Goal: Task Accomplishment & Management: Use online tool/utility

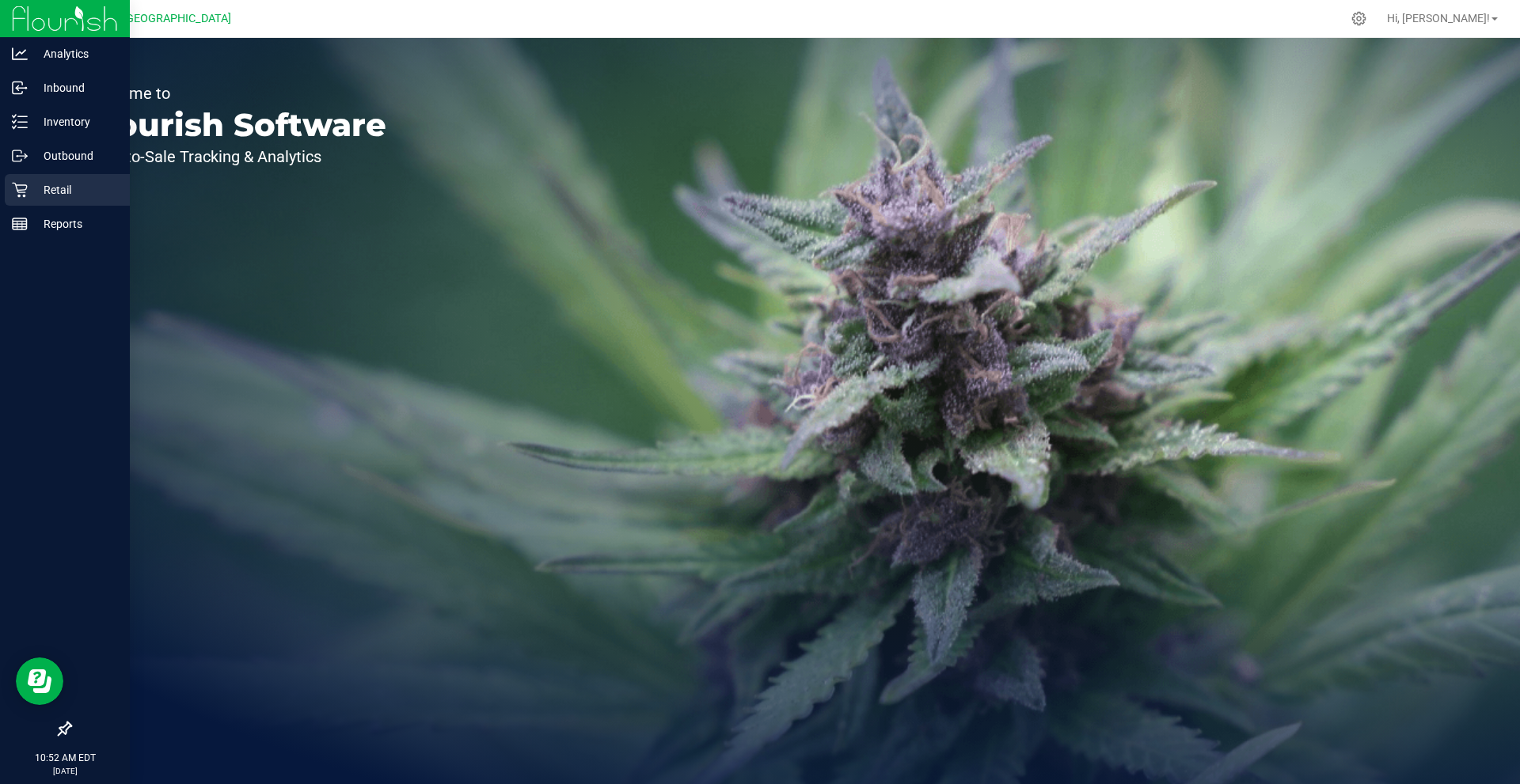
click at [69, 193] on p "Retail" at bounding box center [75, 190] width 95 height 19
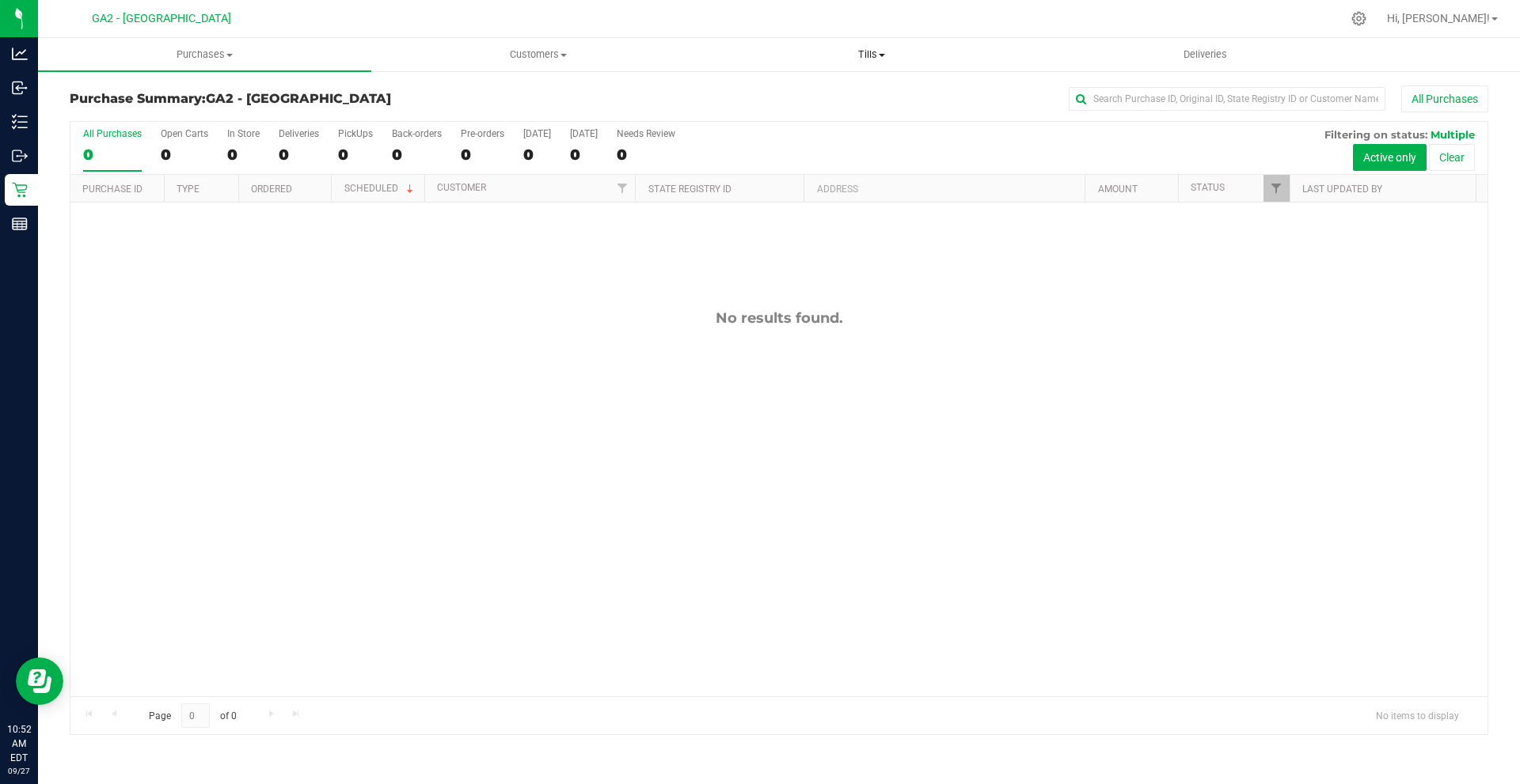
click at [881, 51] on span "Tills" at bounding box center [871, 54] width 332 height 15
click at [796, 97] on span "Manage tills" at bounding box center [758, 95] width 107 height 14
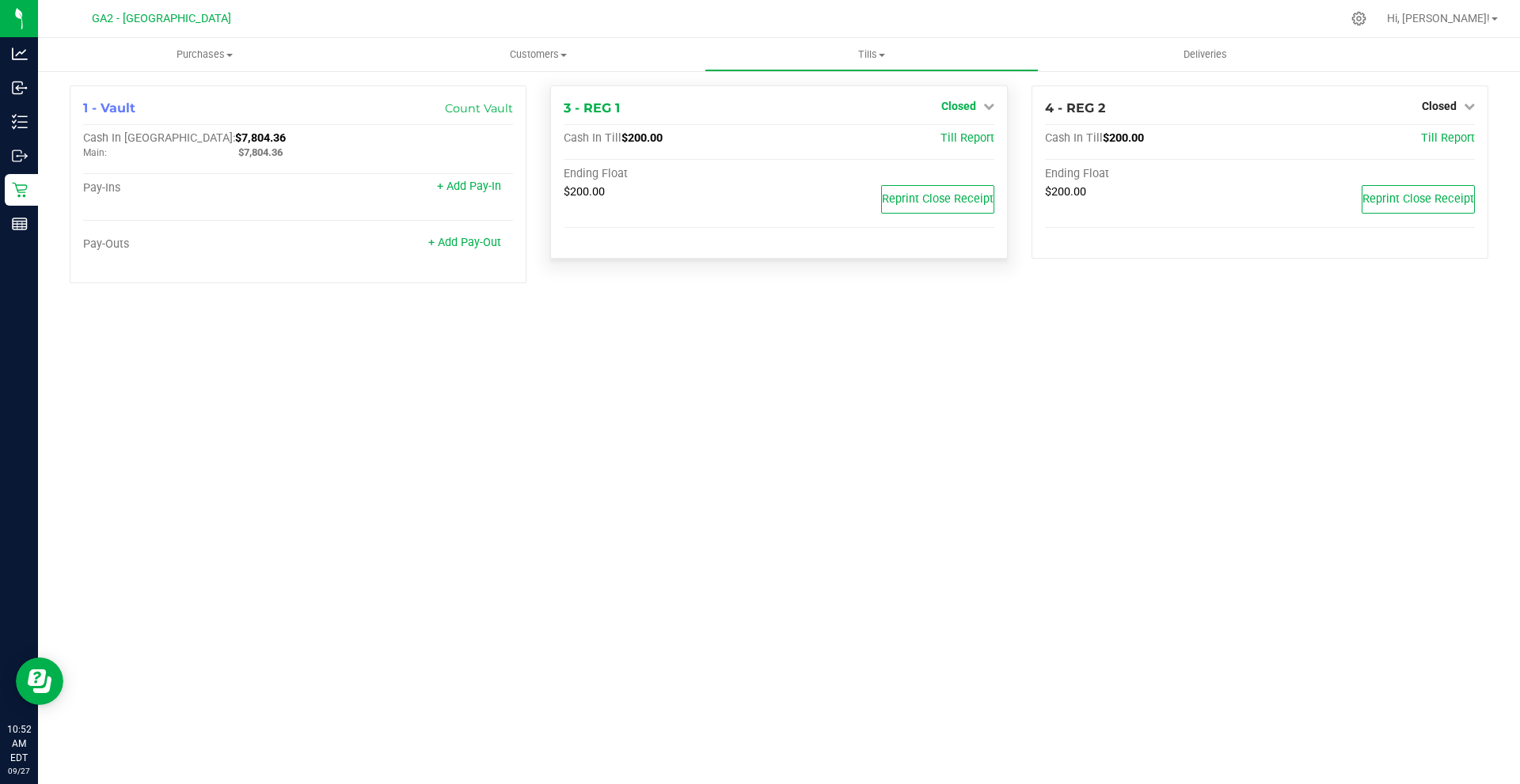
click at [983, 102] on icon at bounding box center [988, 105] width 11 height 11
click at [969, 137] on link "Open Till" at bounding box center [958, 139] width 42 height 13
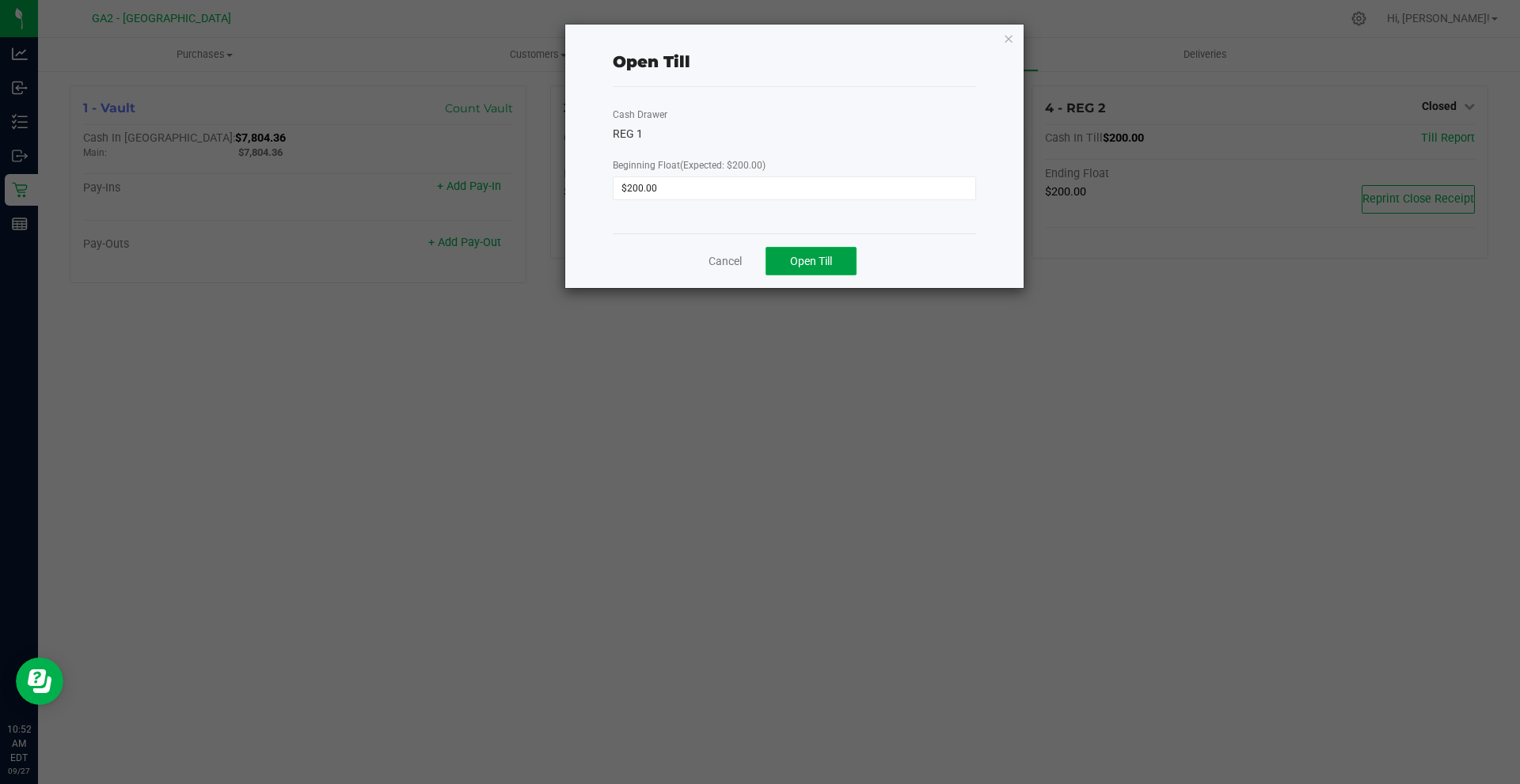
click at [814, 258] on span "Open Till" at bounding box center [810, 260] width 42 height 13
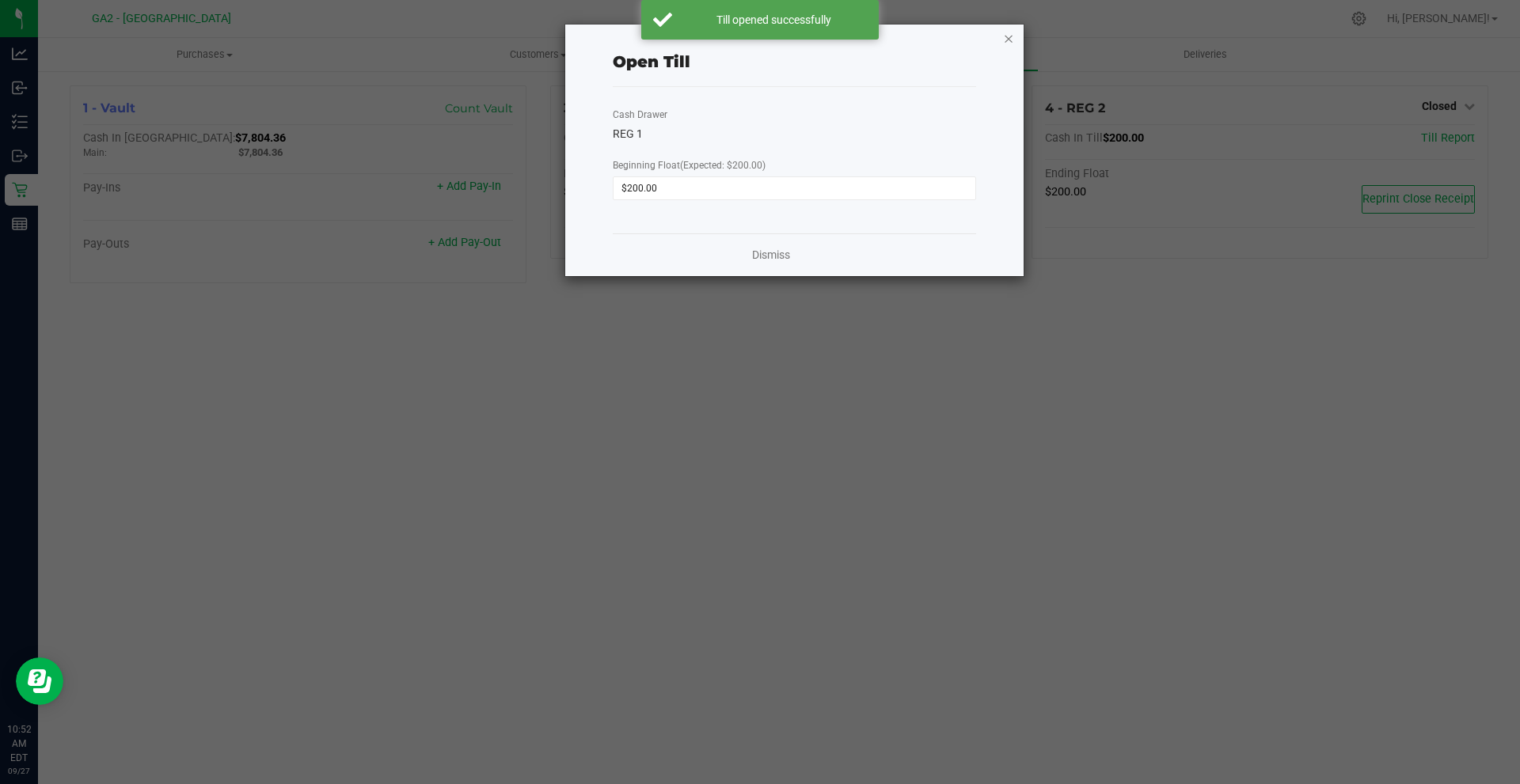
click at [1010, 36] on icon "button" at bounding box center [1008, 38] width 11 height 19
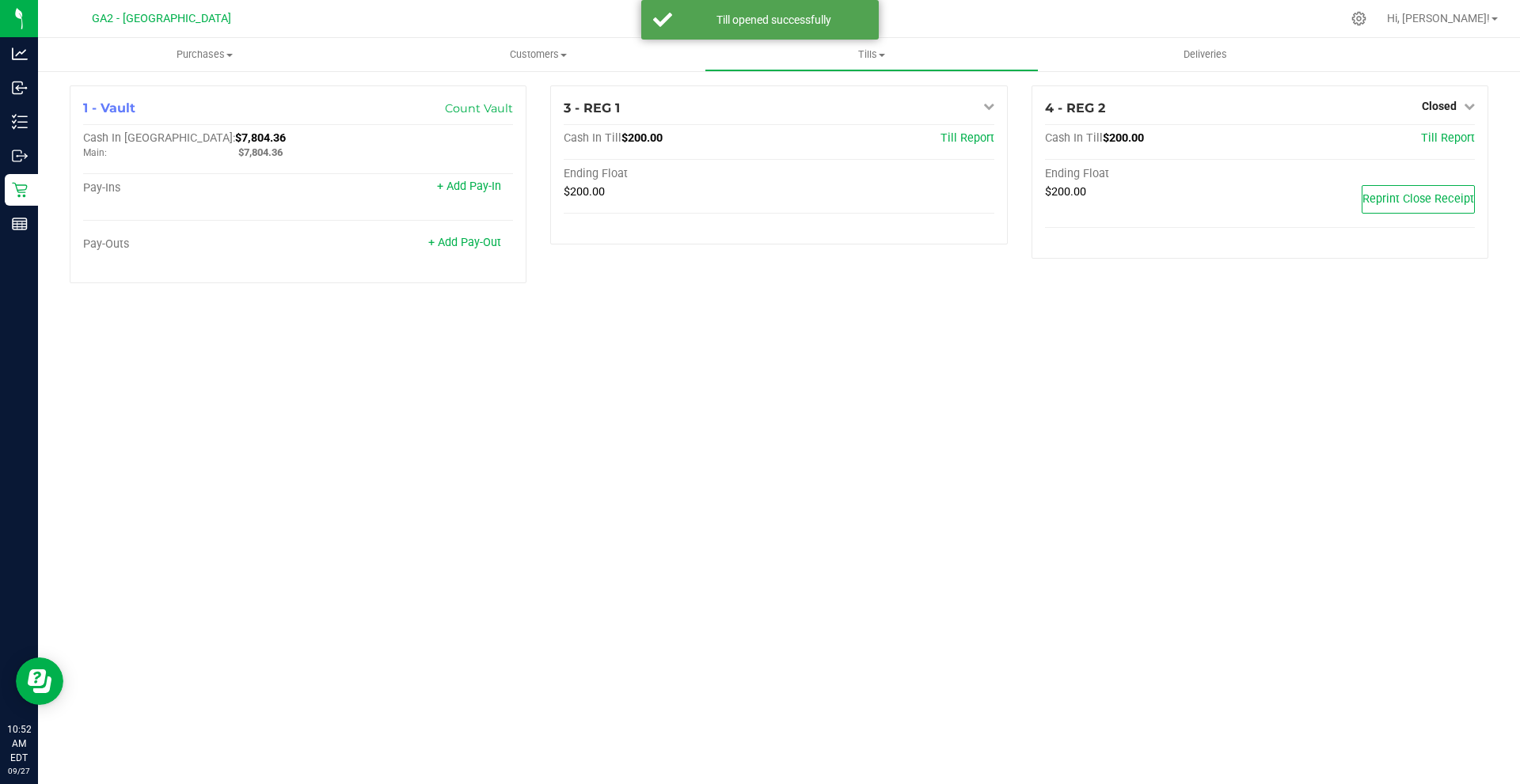
click at [1519, 125] on div "1 - Vault Count Vault Cash In Vault: $7,804.36 Main: $7,804.36 Pay-Ins + Add Pa…" at bounding box center [778, 190] width 1481 height 242
click at [1443, 103] on span "Closed" at bounding box center [1439, 105] width 35 height 13
click at [1436, 139] on link "Open Till" at bounding box center [1439, 139] width 42 height 13
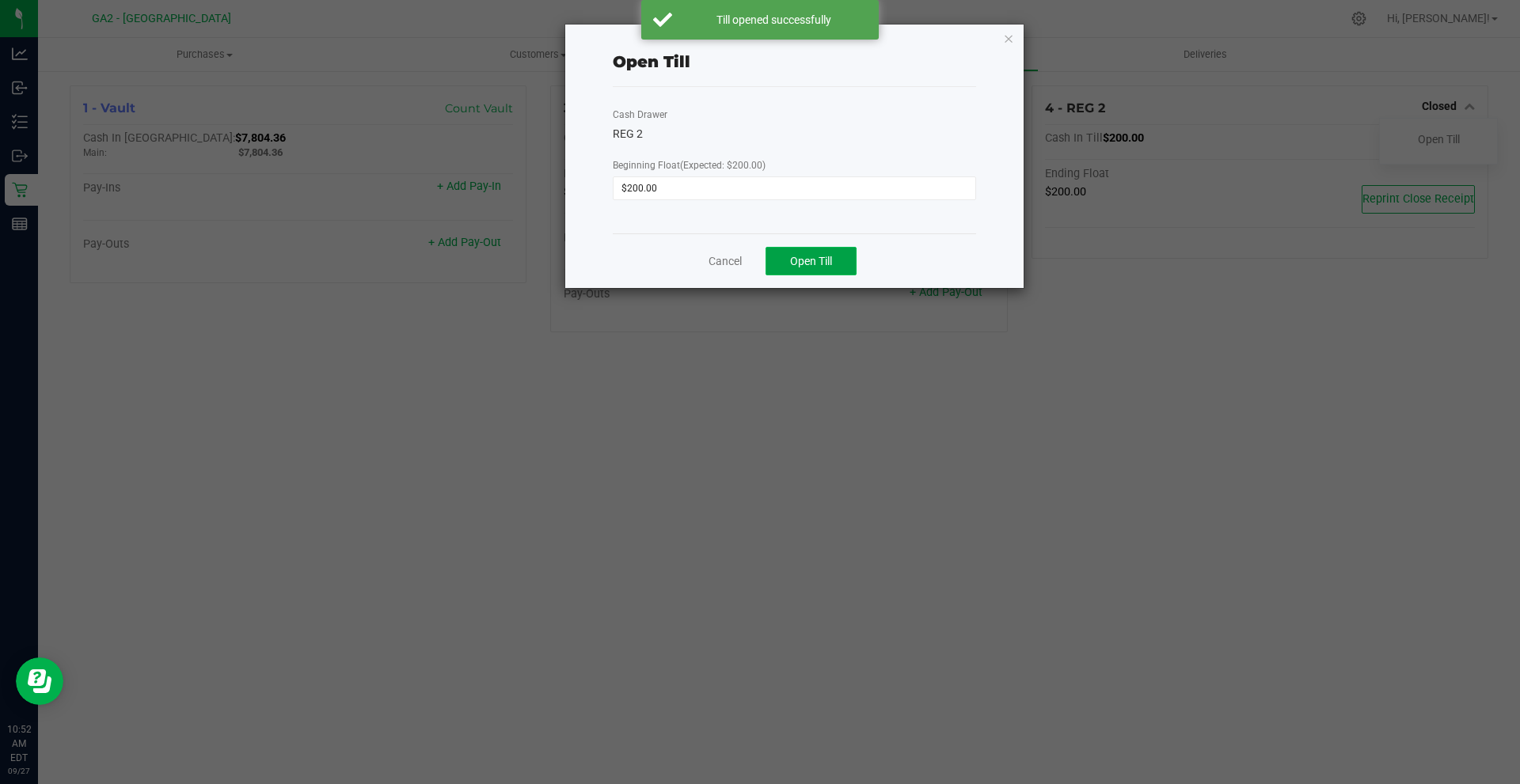
click at [818, 262] on span "Open Till" at bounding box center [810, 260] width 42 height 13
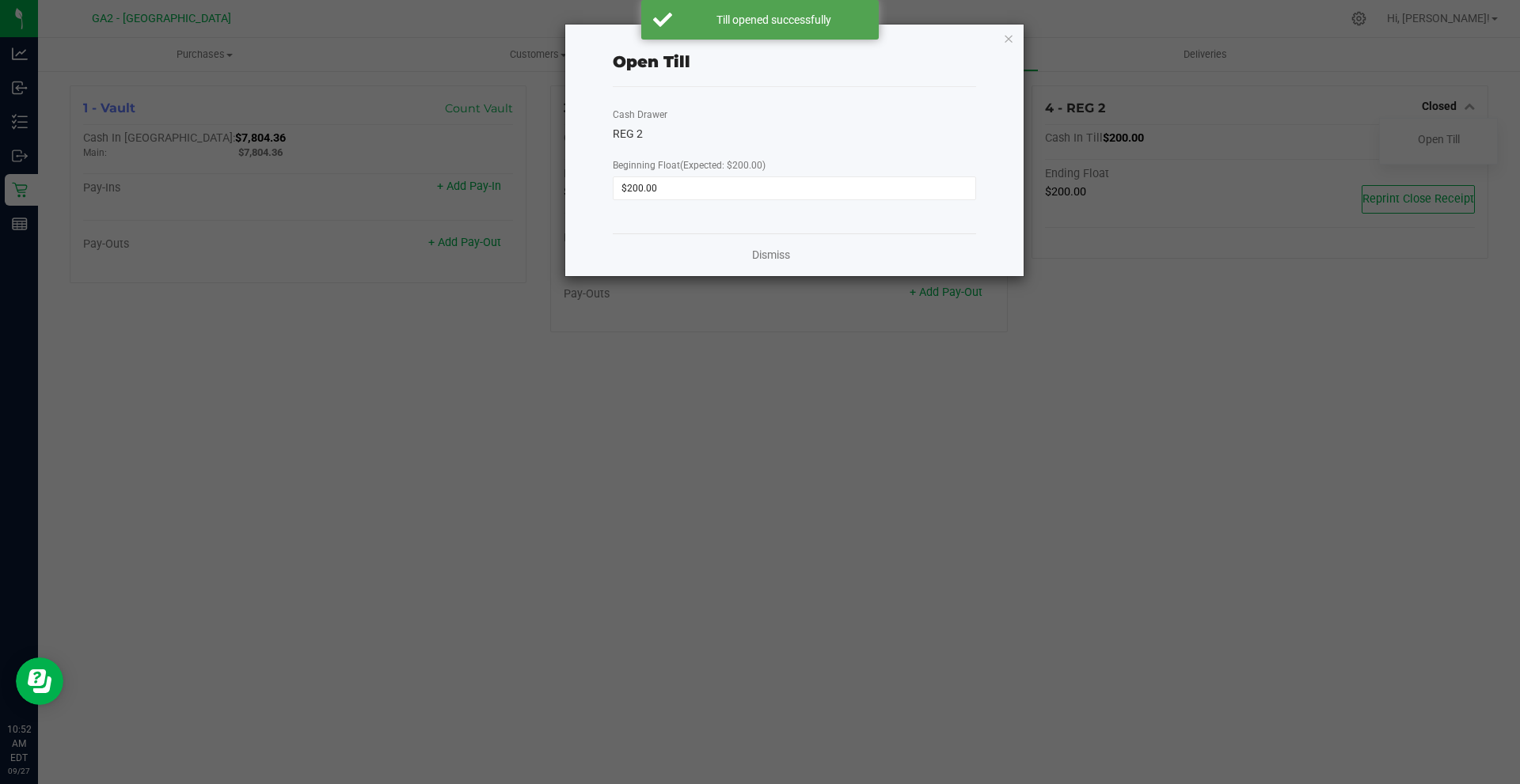
click at [844, 471] on ngb-modal-window "Open Till Cash Drawer REG 2 Beginning Float (Expected: $200.00) $200.00 Dismiss" at bounding box center [766, 392] width 1531 height 784
drag, startPoint x: 1016, startPoint y: 24, endPoint x: 1005, endPoint y: 40, distance: 19.4
click at [1016, 24] on div "Open Till Cash Drawer REG 2 Beginning Float (Expected: $200.00) $200.00 Dismiss" at bounding box center [794, 150] width 460 height 253
click at [1003, 41] on icon "button" at bounding box center [1008, 38] width 11 height 19
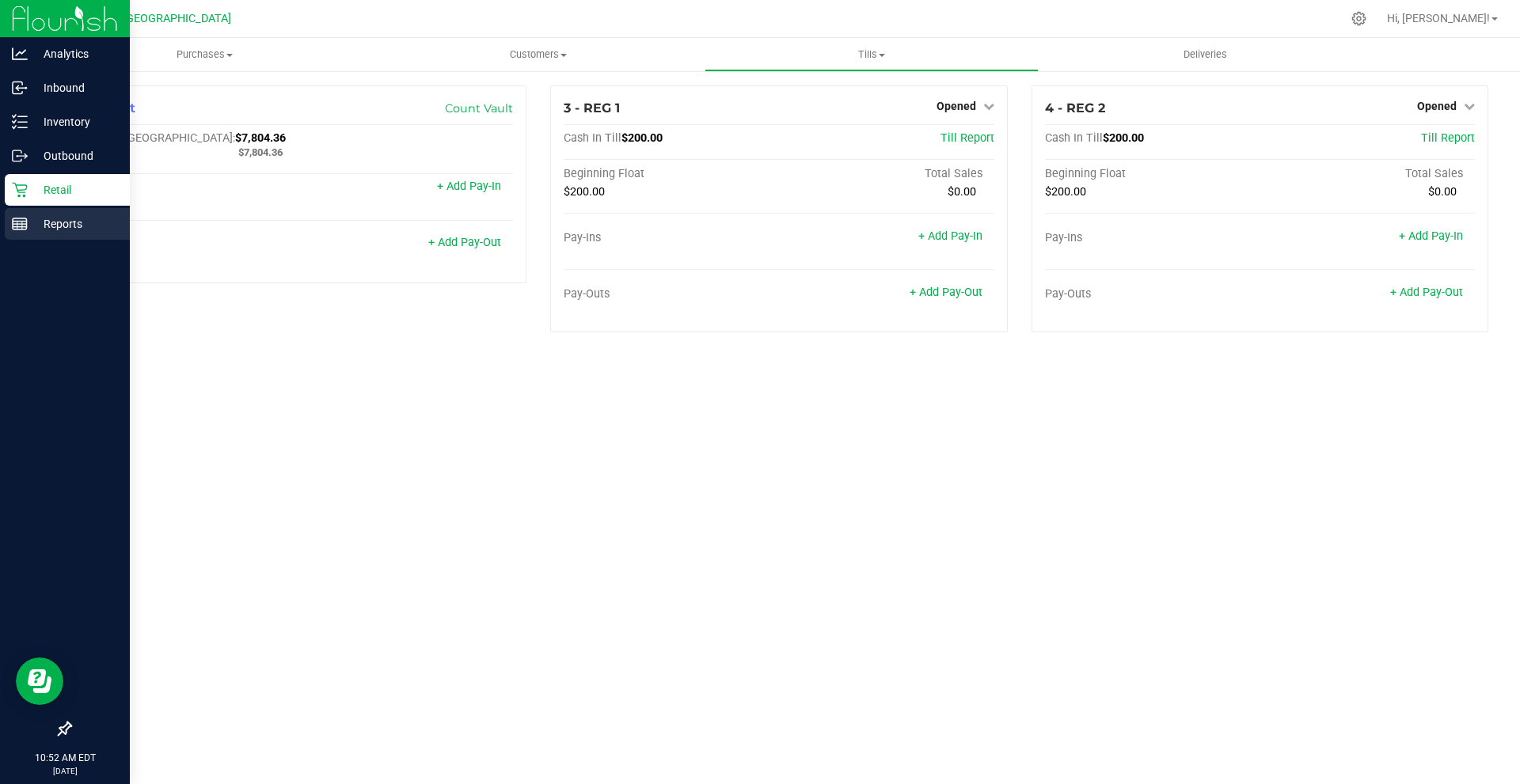
click at [3, 215] on link "Reports" at bounding box center [64, 225] width 129 height 34
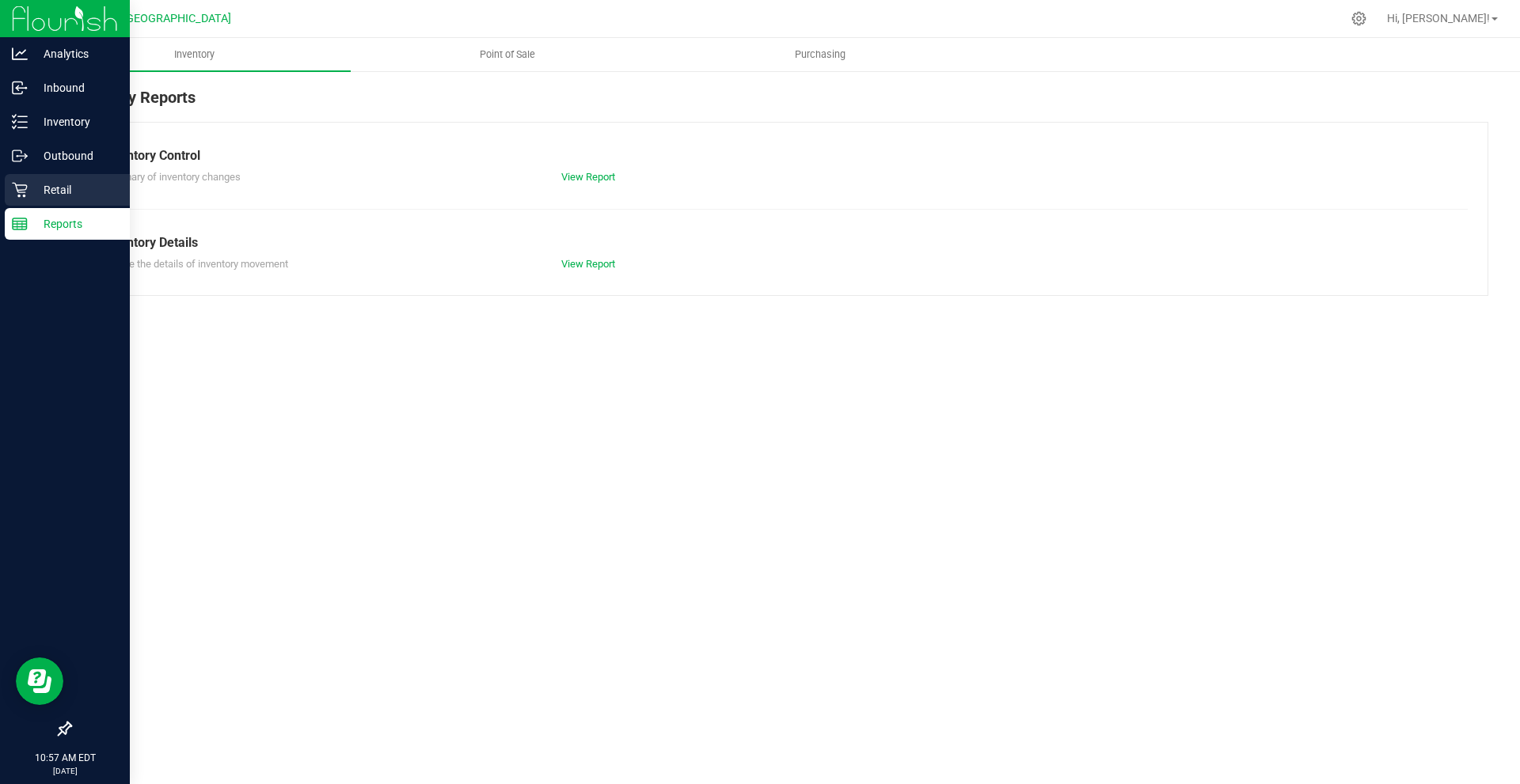
click at [39, 198] on p "Retail" at bounding box center [75, 190] width 95 height 19
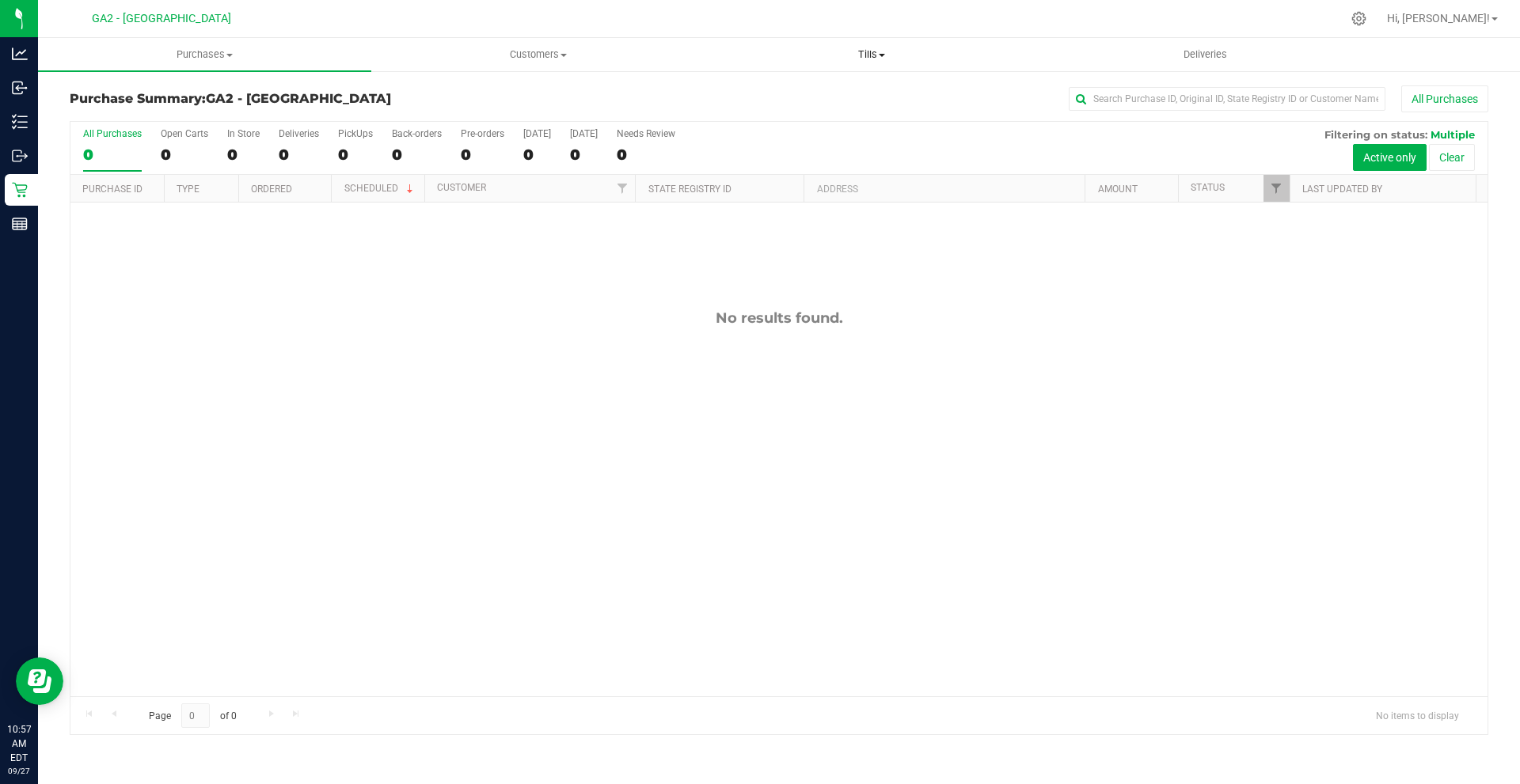
click at [874, 47] on span "Tills" at bounding box center [871, 54] width 332 height 15
click at [848, 88] on li "Manage tills" at bounding box center [871, 96] width 333 height 19
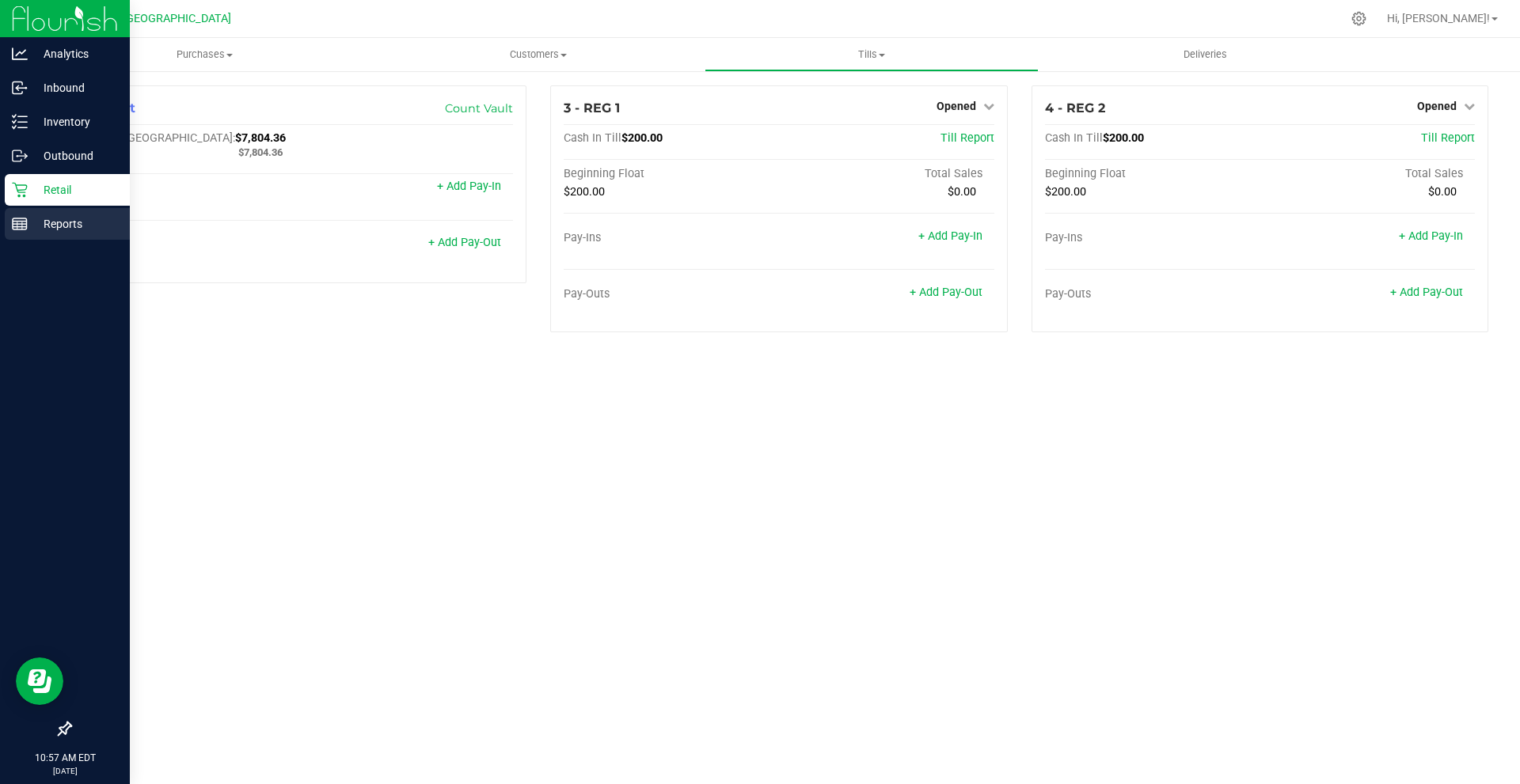
click at [15, 238] on div "Reports" at bounding box center [68, 224] width 125 height 32
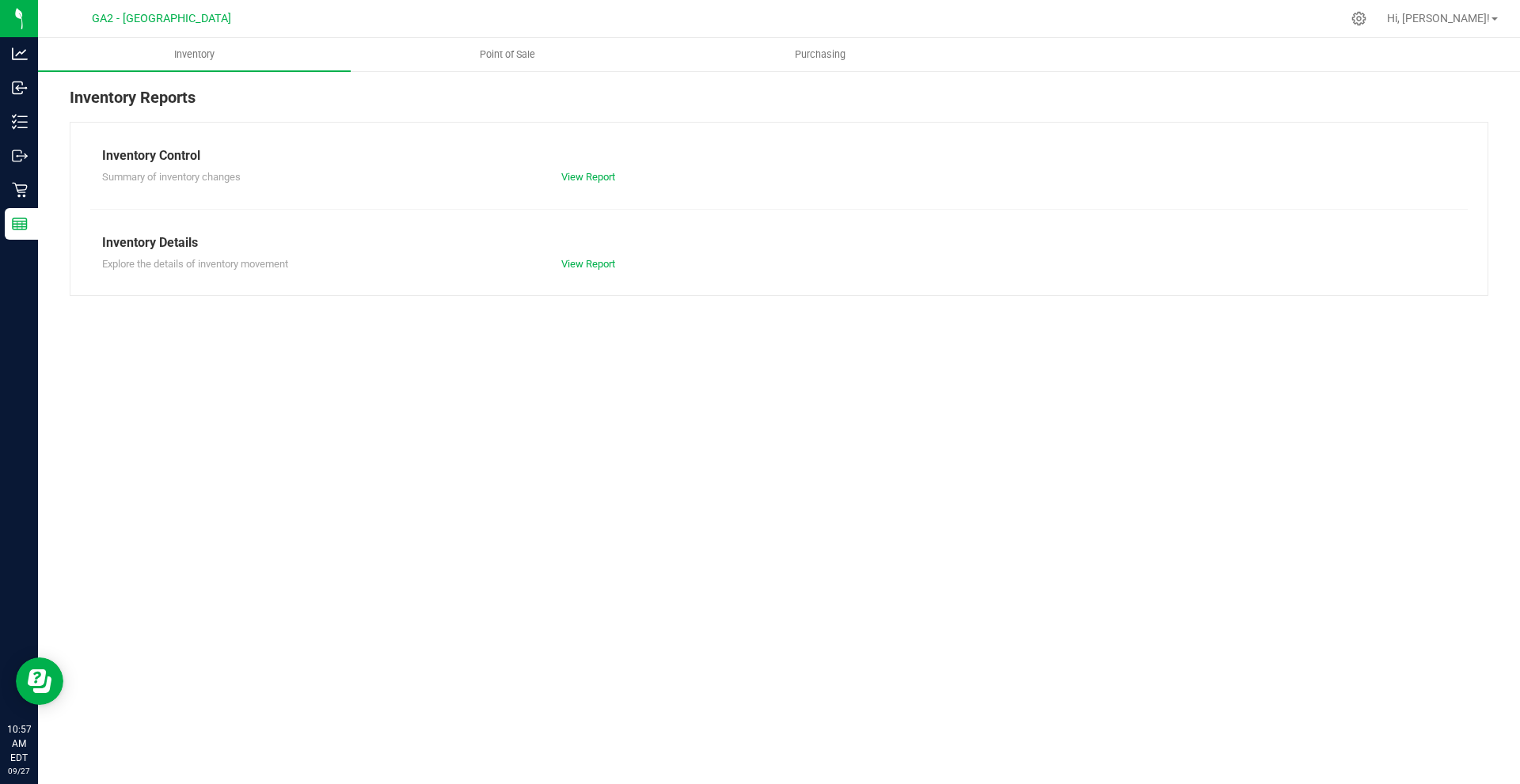
click at [372, 98] on div "Inventory Reports" at bounding box center [778, 104] width 1418 height 36
